Goal: Information Seeking & Learning: Find specific page/section

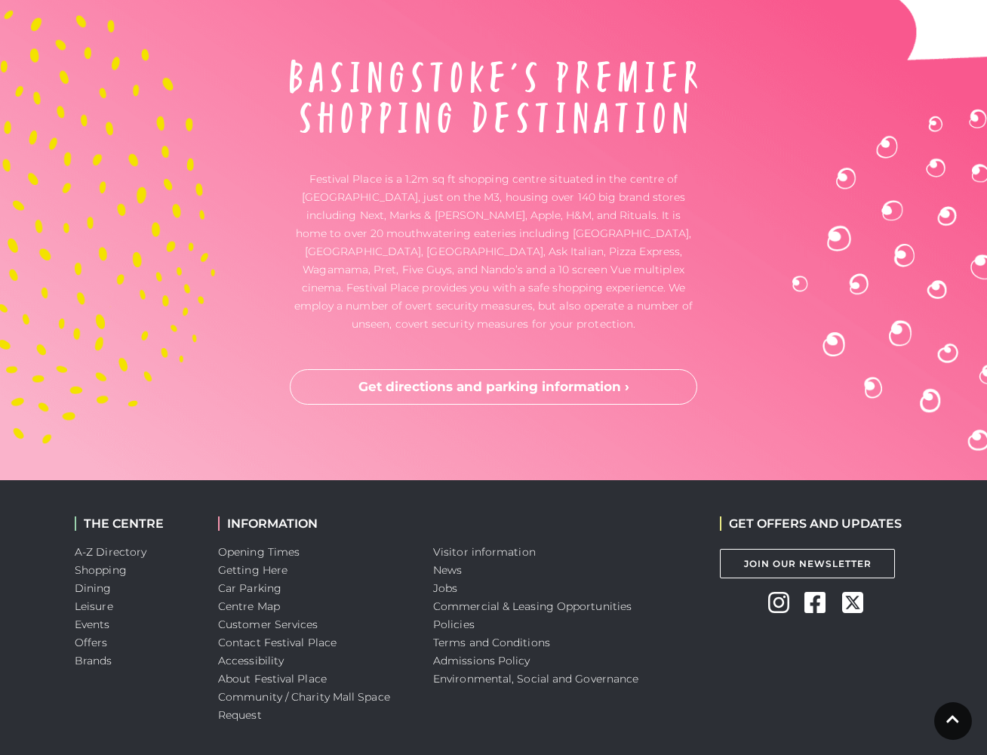
scroll to position [3882, 0]
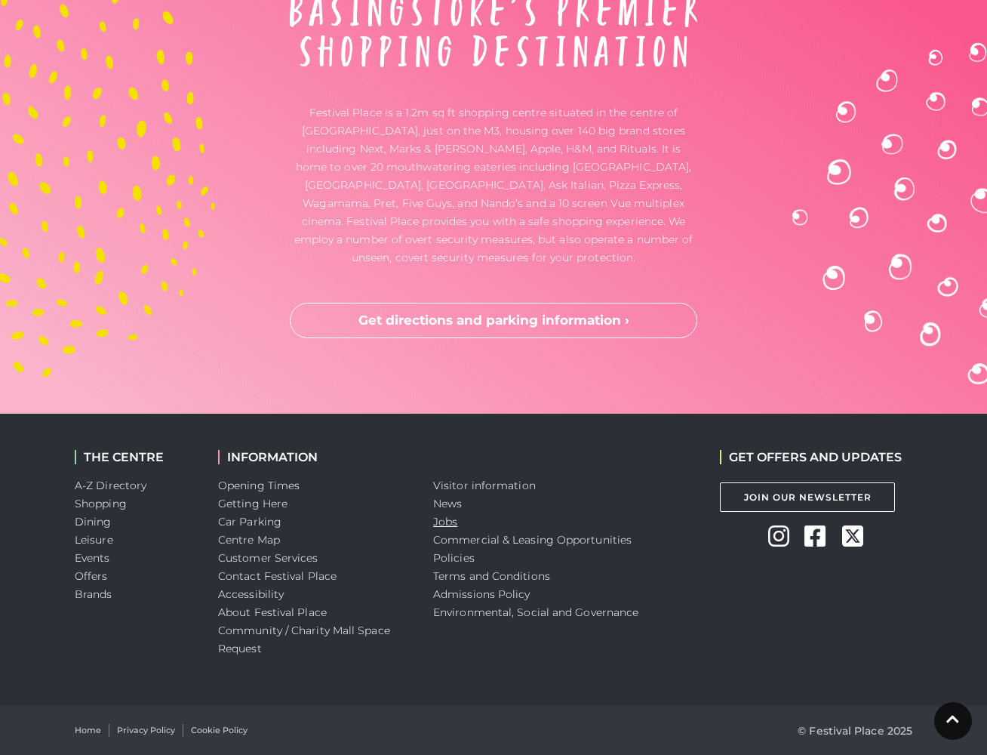
click at [452, 522] on link "Jobs" at bounding box center [445, 522] width 24 height 14
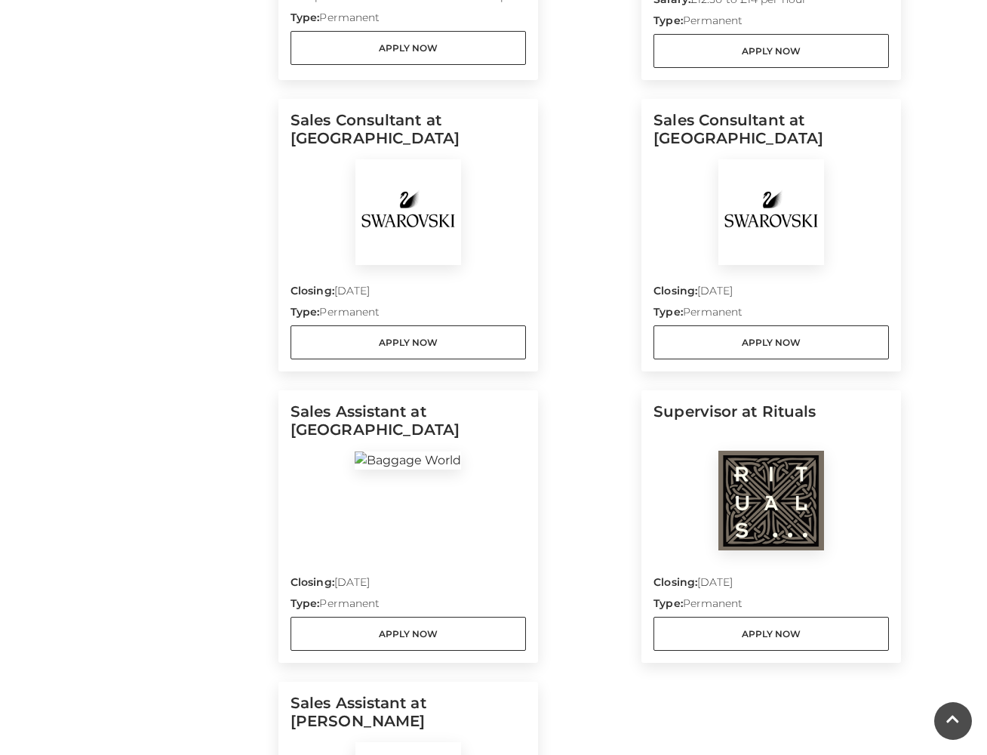
scroll to position [906, 0]
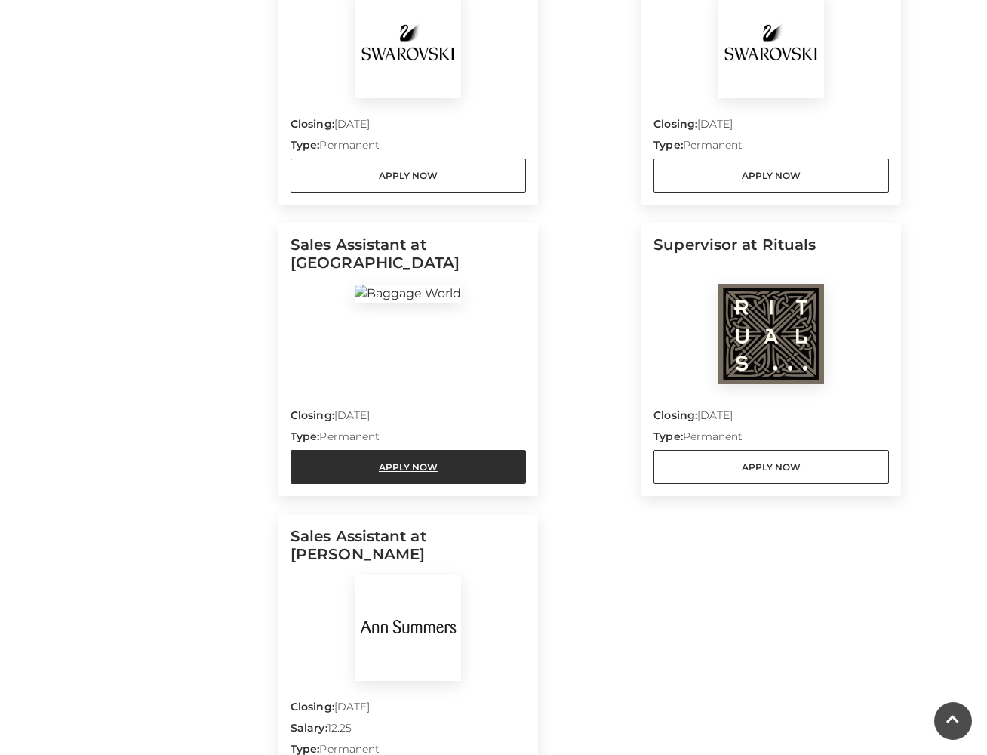
click at [441, 457] on link "Apply Now" at bounding box center [408, 467] width 235 height 34
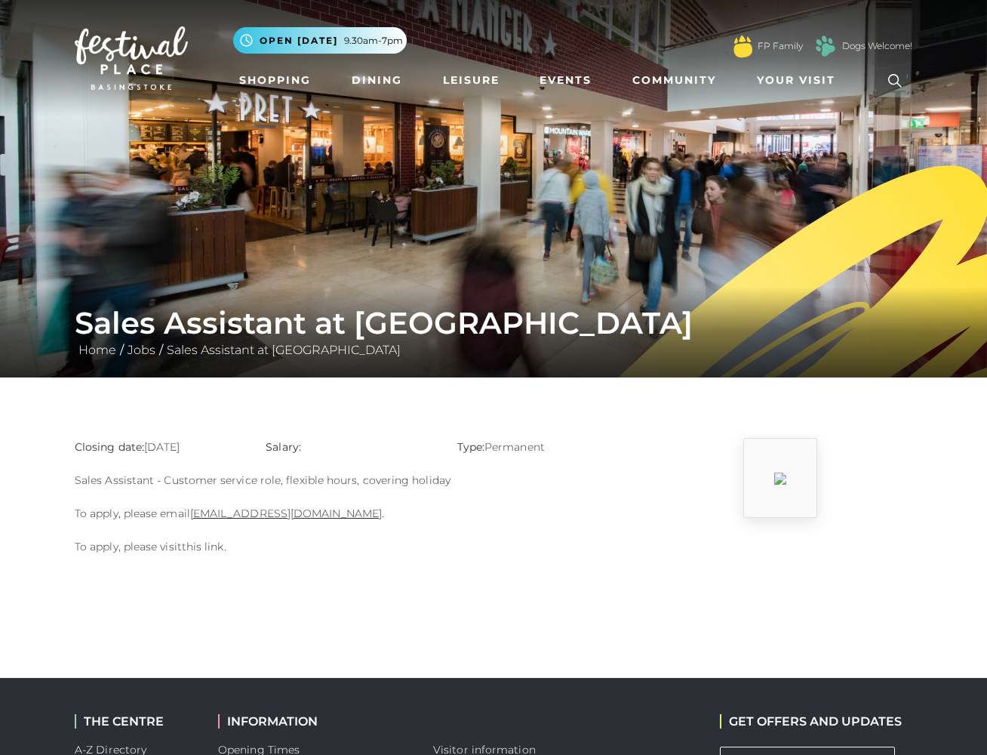
click at [204, 543] on link "this link" at bounding box center [203, 547] width 42 height 14
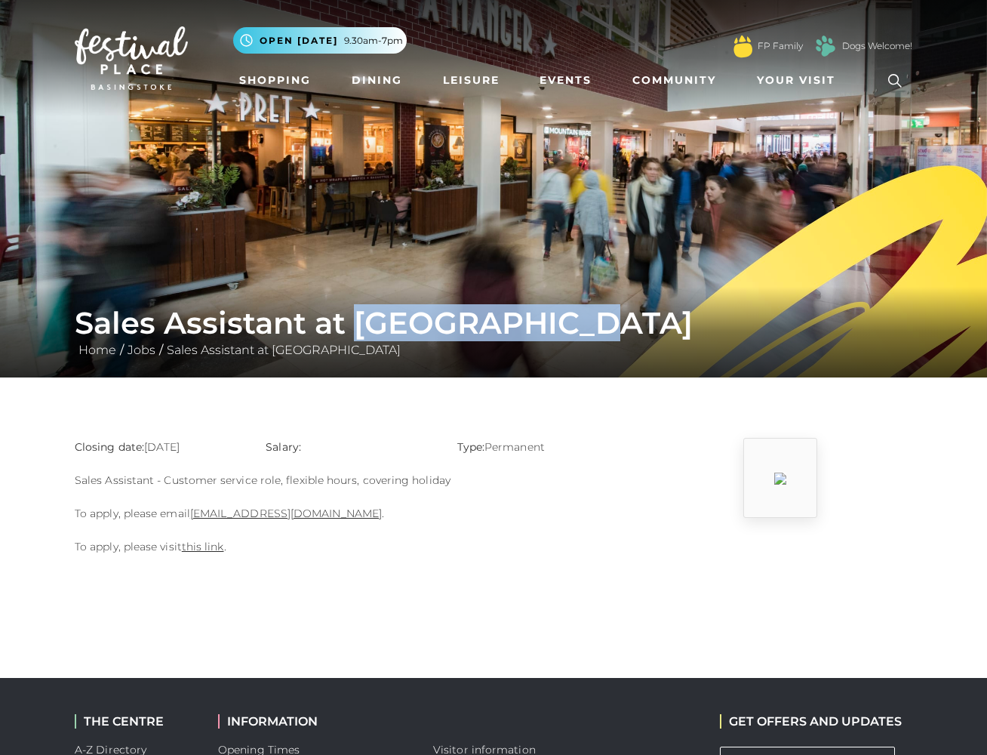
drag, startPoint x: 361, startPoint y: 323, endPoint x: 625, endPoint y: 324, distance: 264.1
click at [625, 324] on h1 "Sales Assistant at Baggage World" at bounding box center [494, 323] width 838 height 36
drag, startPoint x: 625, startPoint y: 324, endPoint x: 589, endPoint y: 324, distance: 35.5
drag, startPoint x: 266, startPoint y: 511, endPoint x: 284, endPoint y: 511, distance: 18.9
click at [266, 511] on link "Charbel@baggagefactory.co.uk" at bounding box center [286, 513] width 192 height 14
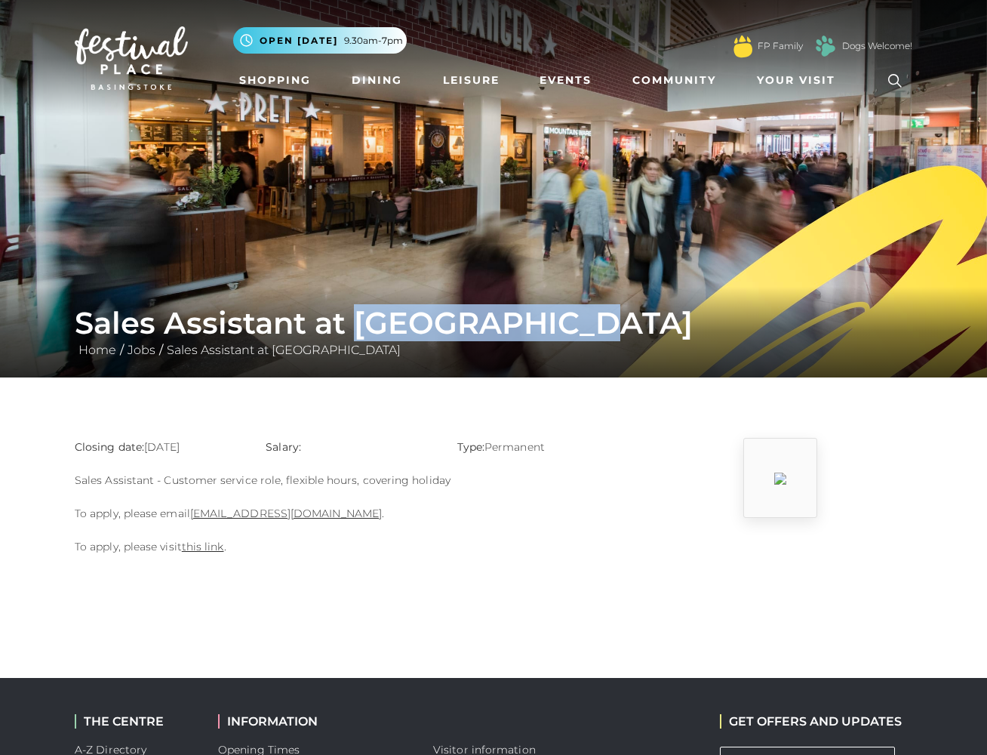
click at [605, 529] on div "Closing date: 21-09-2025 Salary: Type: Permanent Sales Assistant - Customer ser…" at bounding box center [349, 504] width 573 height 133
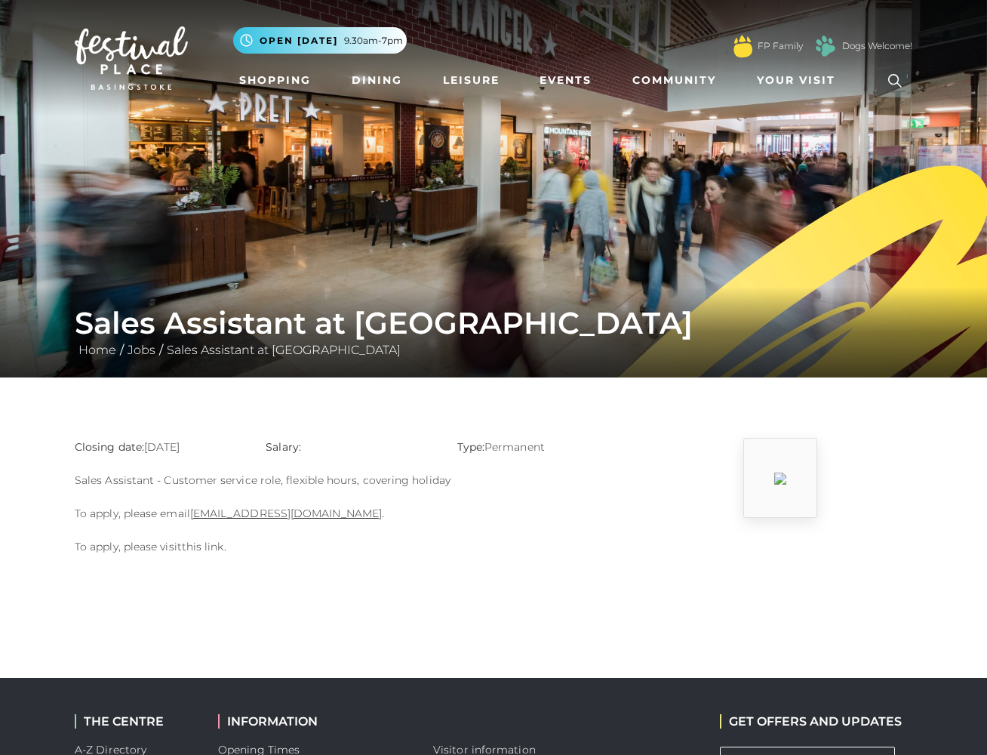
click at [201, 543] on link "this link" at bounding box center [203, 547] width 42 height 14
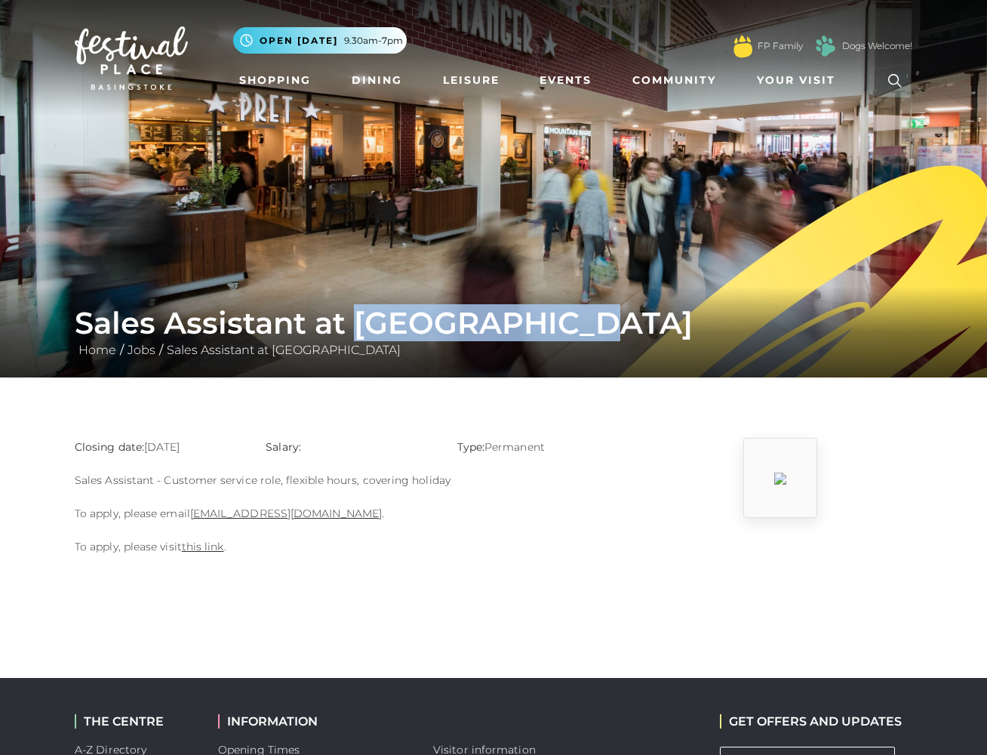
drag, startPoint x: 357, startPoint y: 320, endPoint x: 660, endPoint y: 322, distance: 303.4
click at [660, 322] on h1 "Sales Assistant at Baggage World" at bounding box center [494, 323] width 838 height 36
drag, startPoint x: 660, startPoint y: 322, endPoint x: 578, endPoint y: 321, distance: 82.3
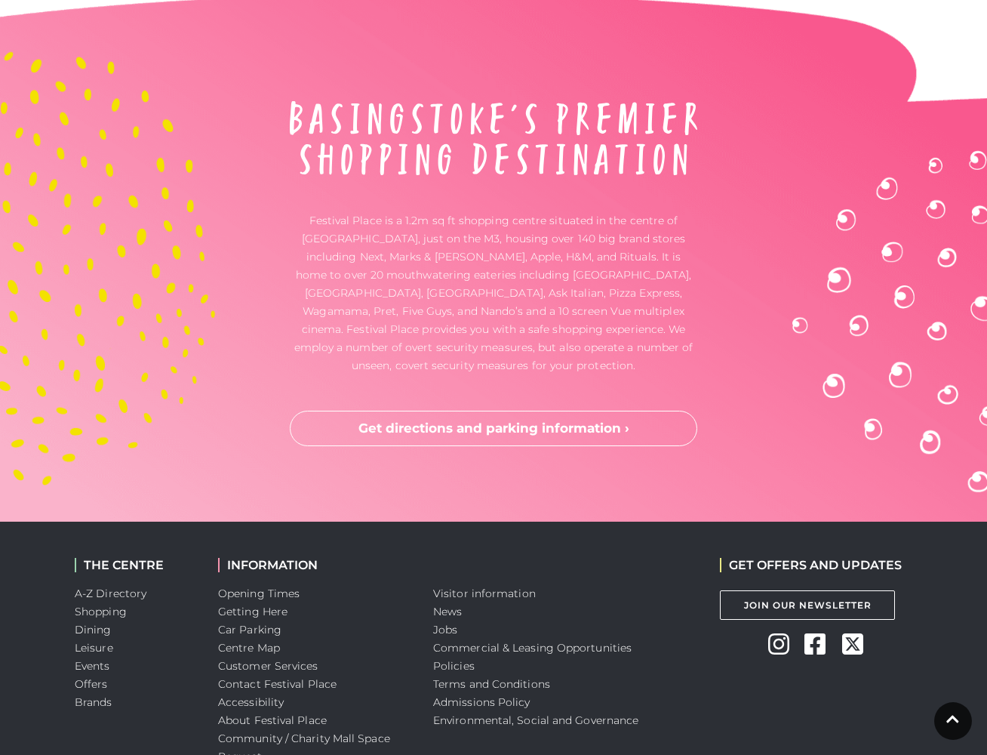
scroll to position [3882, 0]
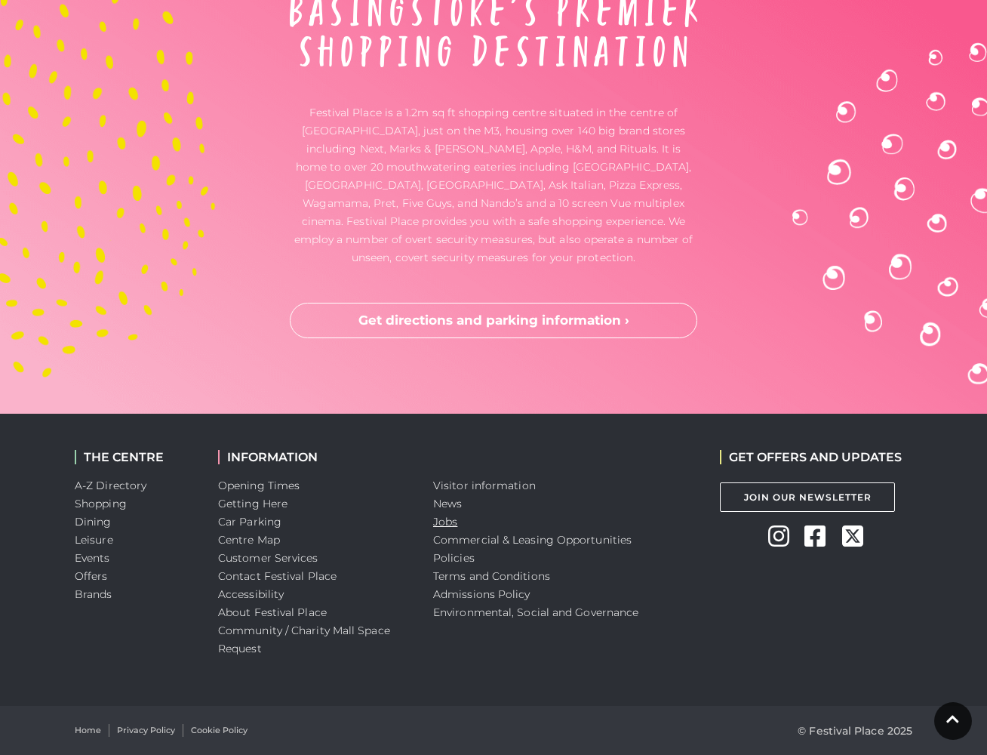
click at [444, 523] on link "Jobs" at bounding box center [445, 522] width 24 height 14
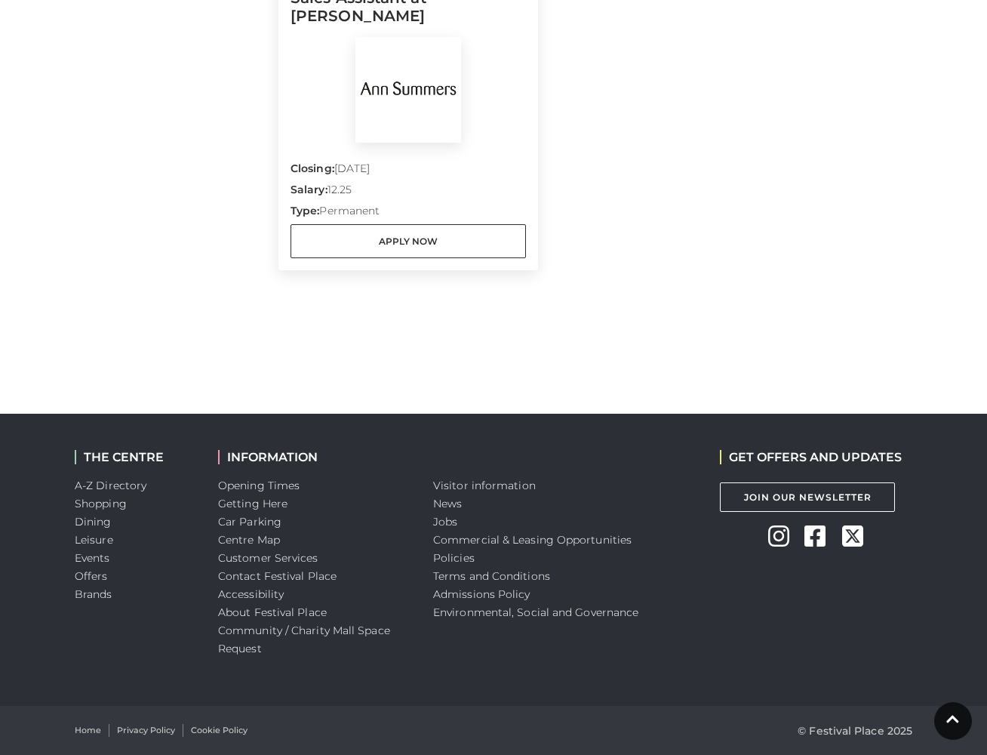
scroll to position [1066, 0]
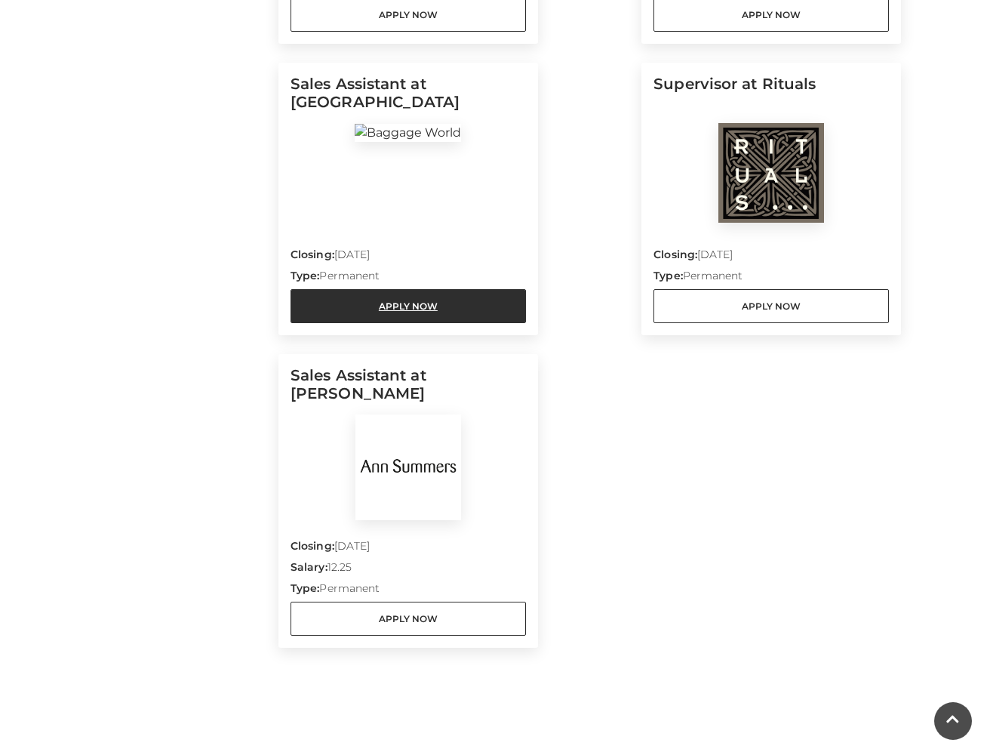
click at [433, 311] on link "Apply Now" at bounding box center [408, 306] width 235 height 34
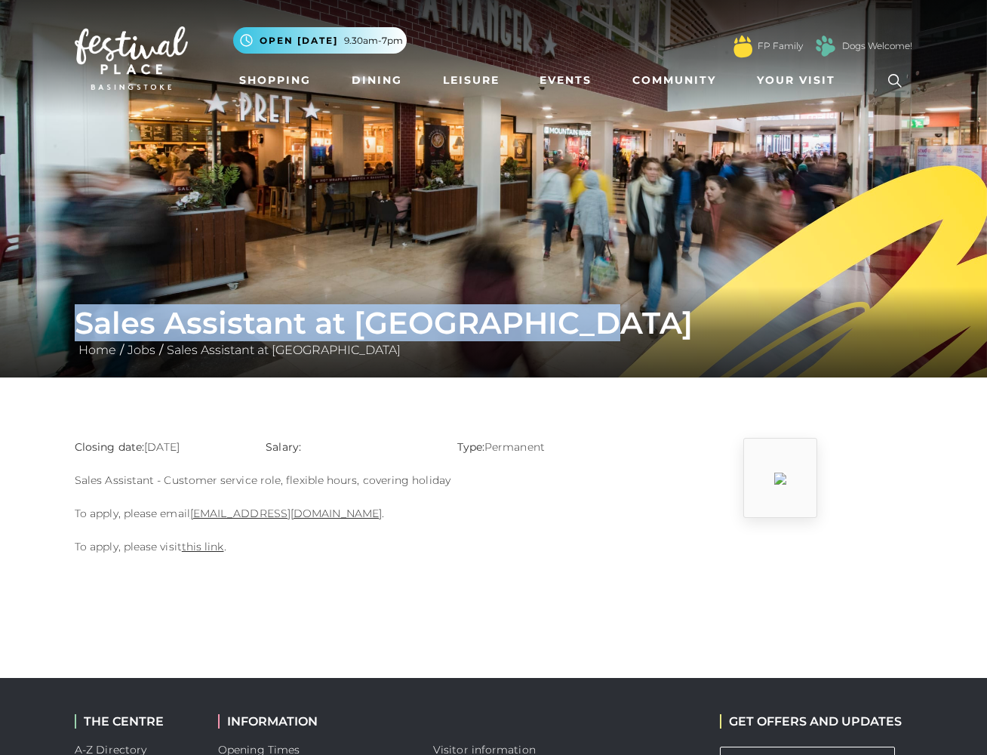
drag, startPoint x: 77, startPoint y: 323, endPoint x: 624, endPoint y: 319, distance: 547.1
click at [624, 319] on h1 "Sales Assistant at Baggage World" at bounding box center [494, 323] width 838 height 36
drag, startPoint x: 624, startPoint y: 319, endPoint x: 589, endPoint y: 321, distance: 34.7
copy h1 "Sales Assistant at Baggage World"
drag, startPoint x: 372, startPoint y: 514, endPoint x: 186, endPoint y: 509, distance: 185.7
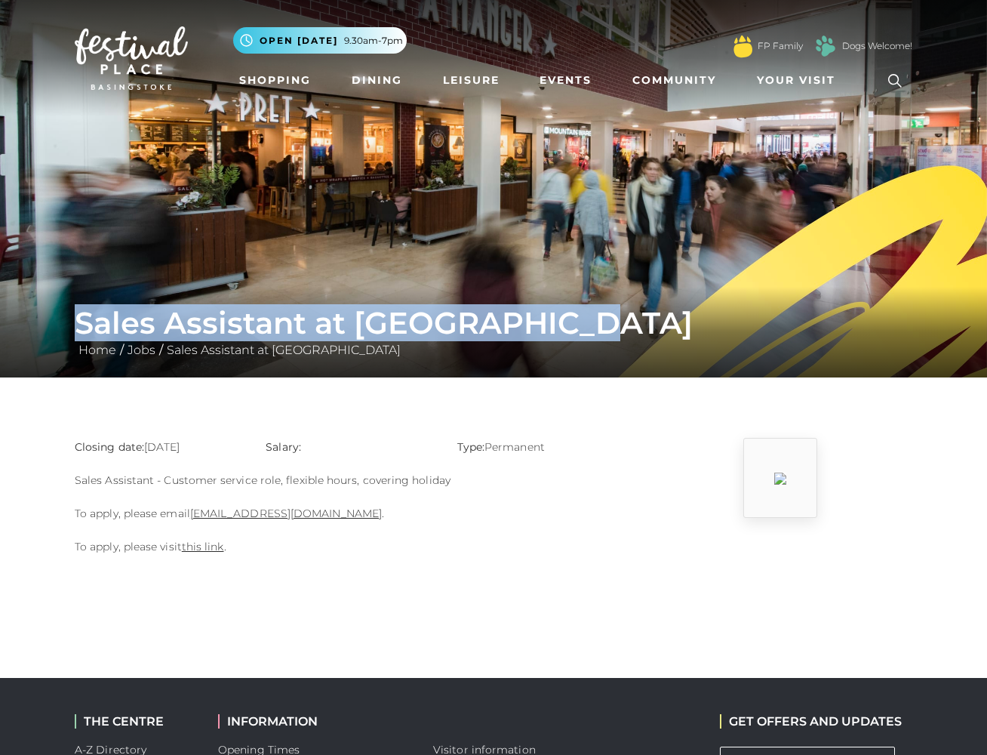
click at [186, 509] on p "To apply, please email Charbel@baggagefactory.co.uk ." at bounding box center [350, 513] width 551 height 18
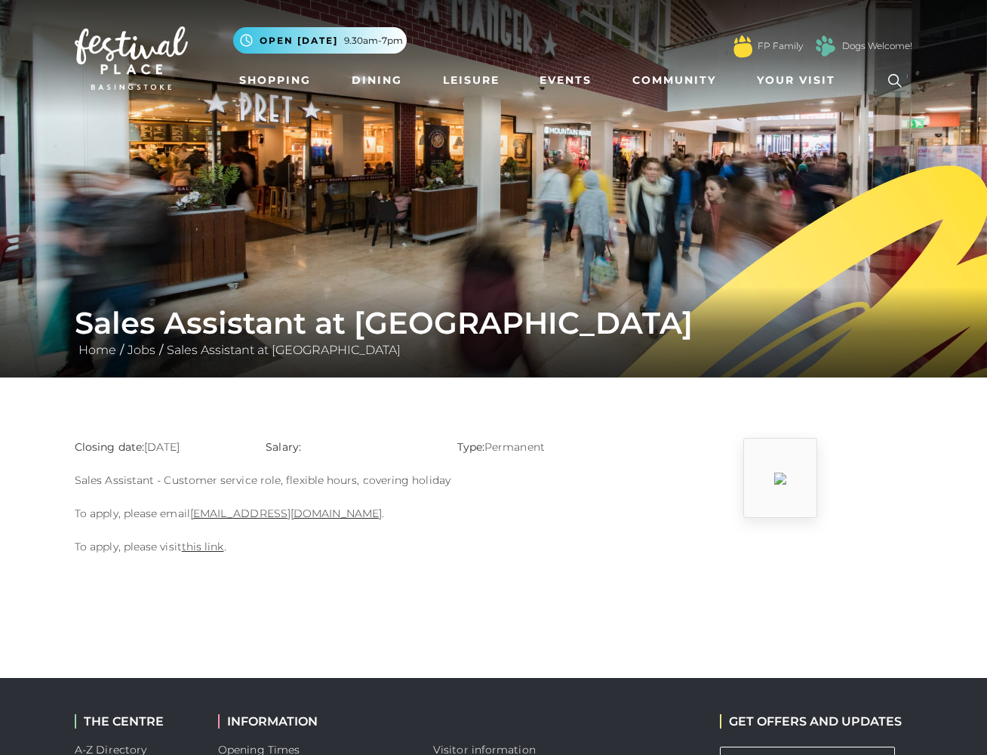
drag, startPoint x: 186, startPoint y: 509, endPoint x: 260, endPoint y: 550, distance: 84.4
click at [260, 550] on p "To apply, please visit this link ." at bounding box center [350, 546] width 551 height 18
drag, startPoint x: 371, startPoint y: 509, endPoint x: 54, endPoint y: 505, distance: 317.7
click at [54, 505] on main "Sales Assistant at Baggage World Home / Jobs / Sales Assistant at Baggage World…" at bounding box center [493, 285] width 987 height 570
drag, startPoint x: 54, startPoint y: 505, endPoint x: 92, endPoint y: 509, distance: 38.7
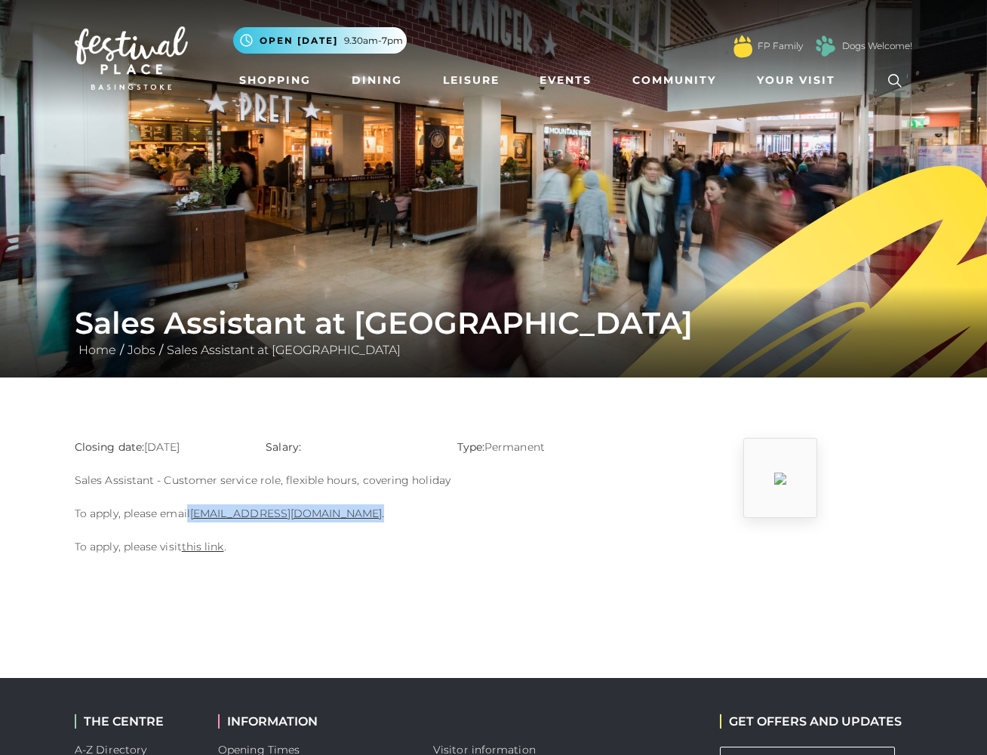
copy p "To apply, please email Charbel@baggagefactory.co.uk ."
